Goal: Task Accomplishment & Management: Use online tool/utility

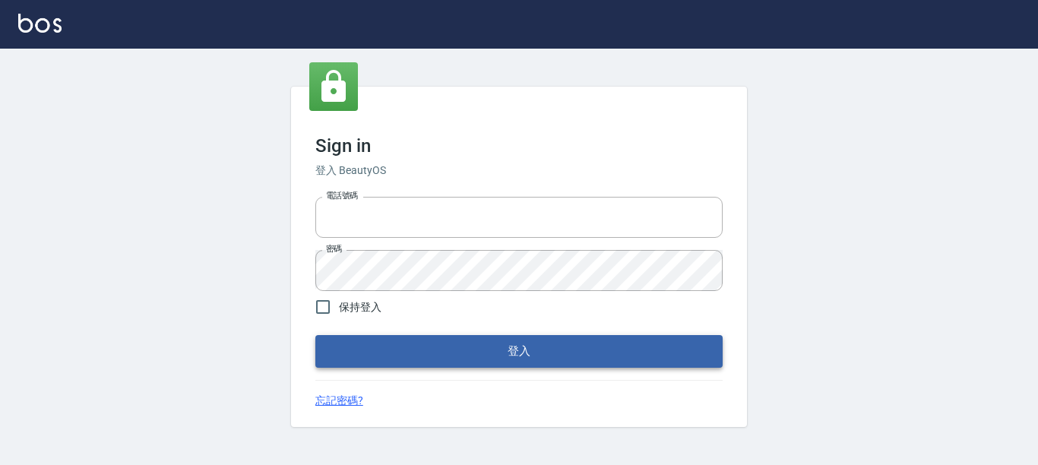
type input "0228278166"
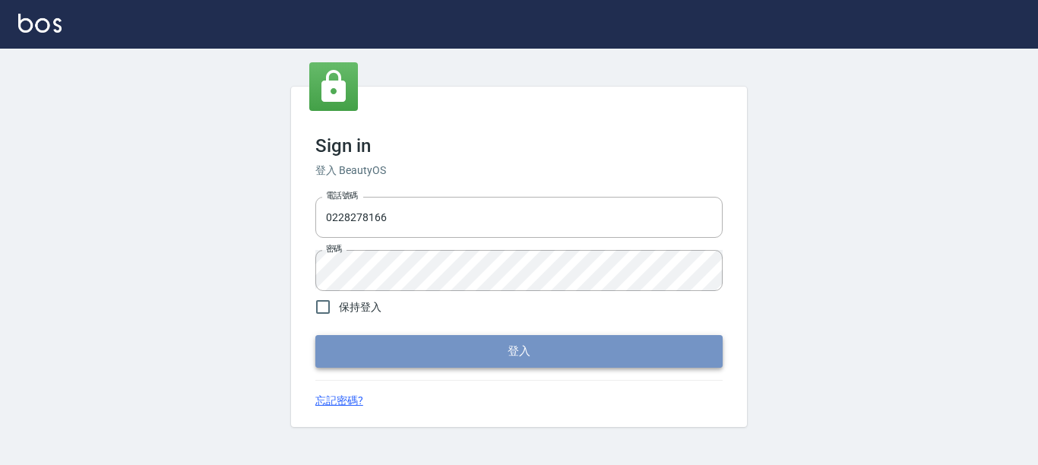
click at [381, 347] on button "登入" at bounding box center [518, 351] width 407 height 32
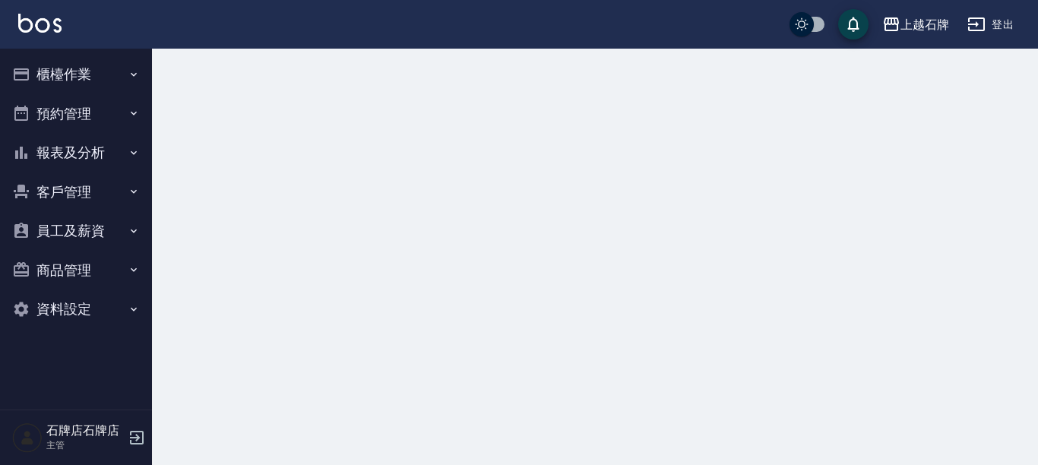
click at [106, 81] on button "櫃檯作業" at bounding box center [76, 75] width 140 height 40
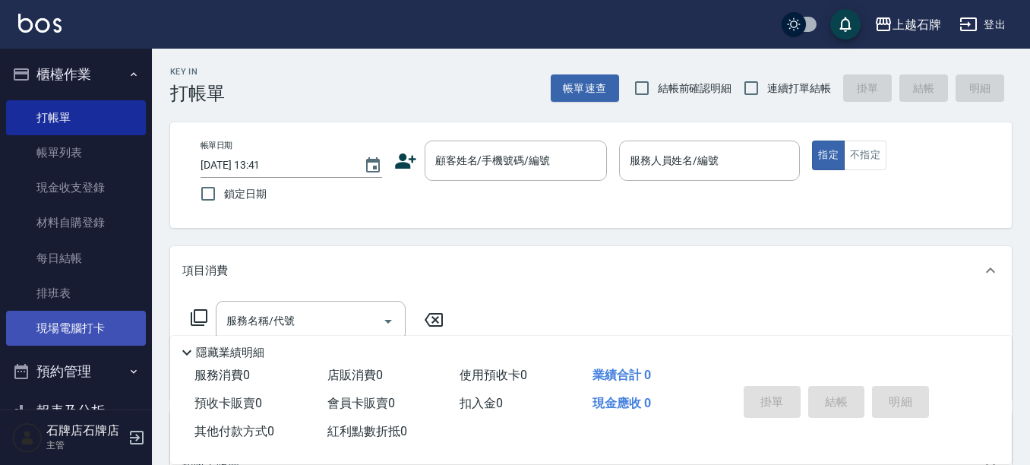
click at [71, 332] on link "現場電腦打卡" at bounding box center [76, 328] width 140 height 35
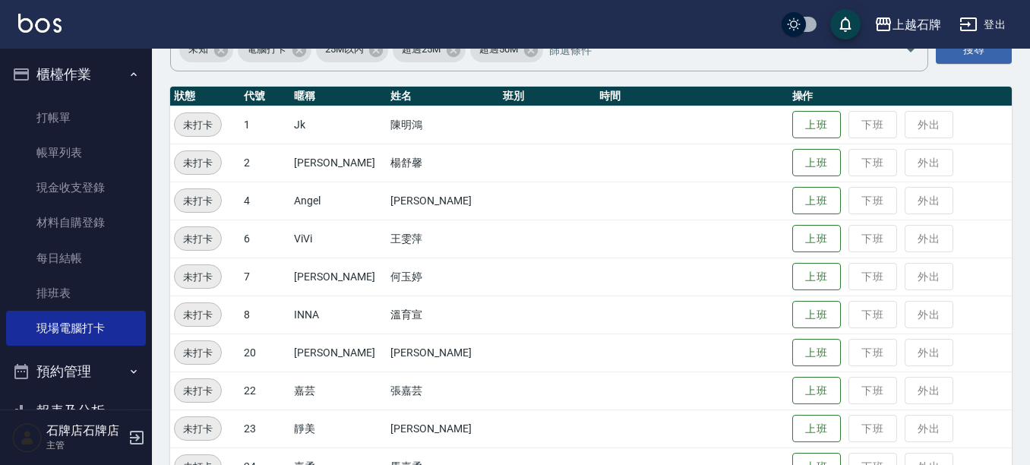
scroll to position [152, 0]
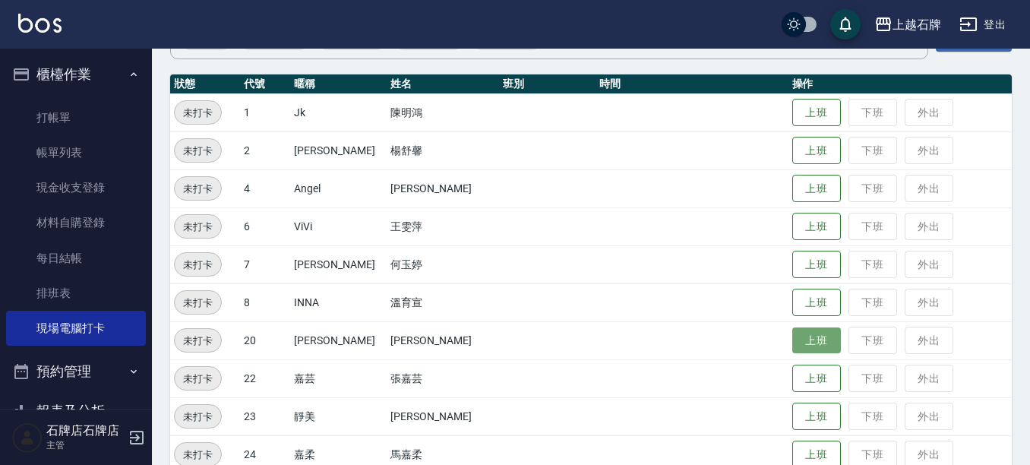
click at [807, 336] on button "上班" at bounding box center [816, 340] width 49 height 27
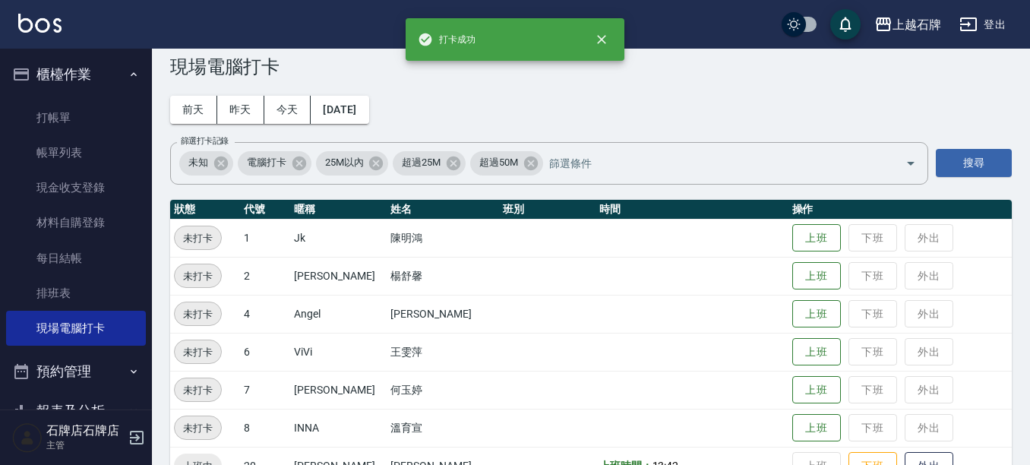
scroll to position [0, 0]
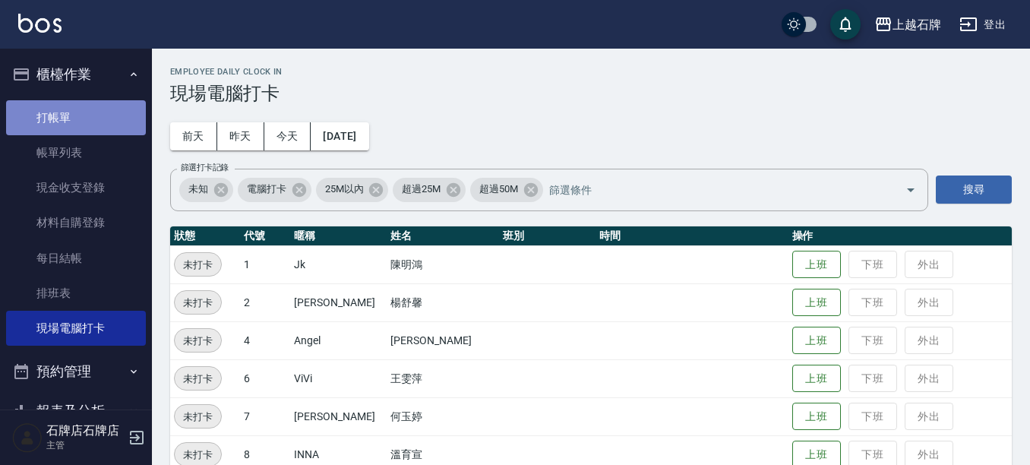
click at [102, 115] on link "打帳單" at bounding box center [76, 117] width 140 height 35
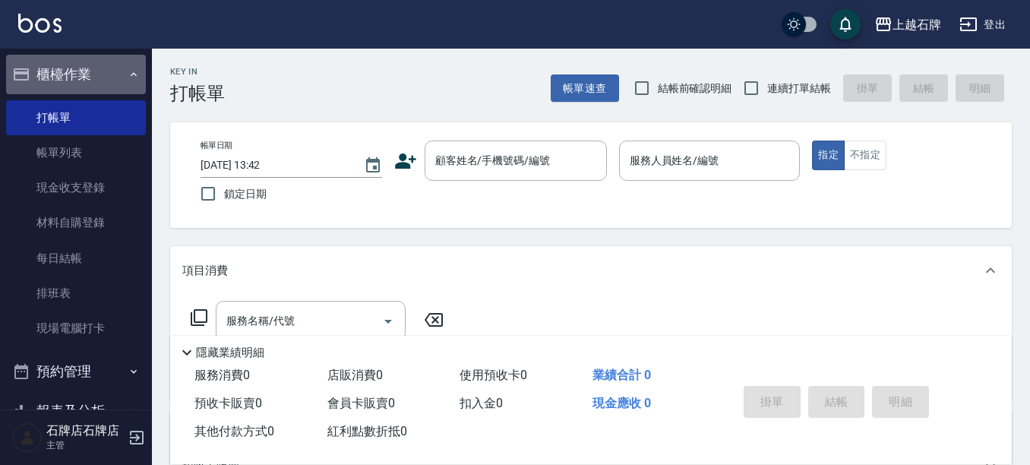
click at [134, 74] on button "櫃檯作業" at bounding box center [76, 75] width 140 height 40
